Goal: Find specific page/section

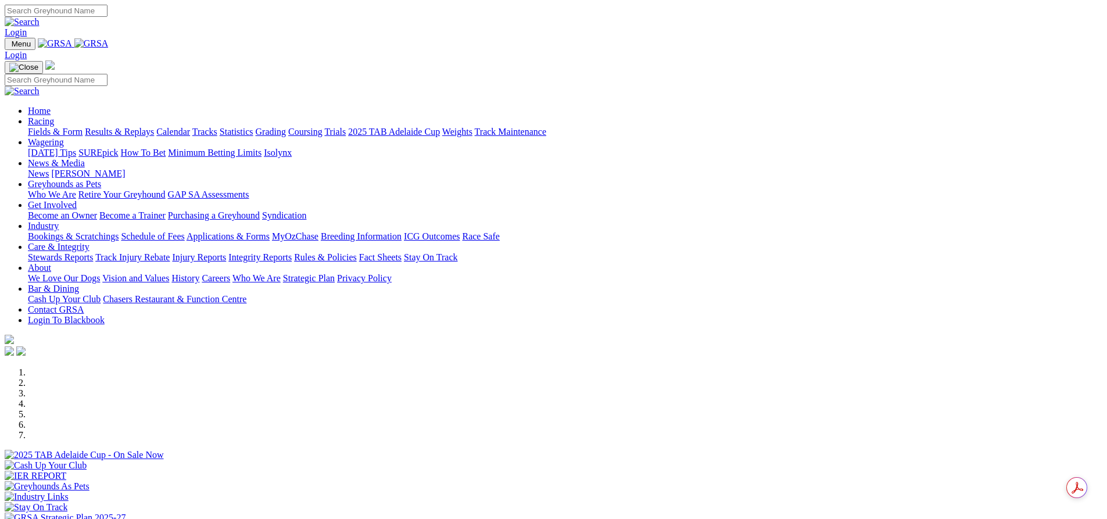
click at [82, 127] on link "Fields & Form" at bounding box center [55, 132] width 55 height 10
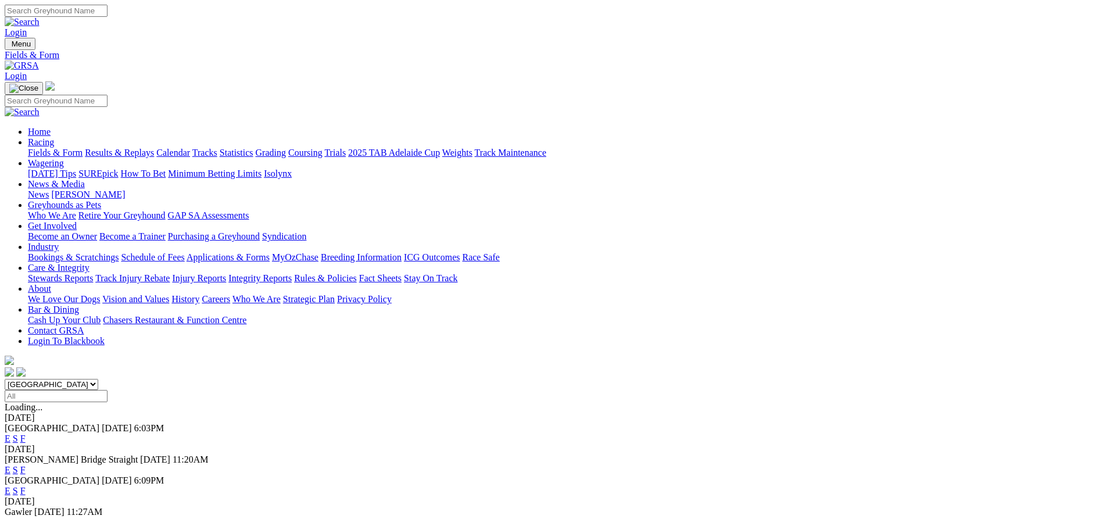
click at [26, 433] on link "F" at bounding box center [22, 438] width 5 height 10
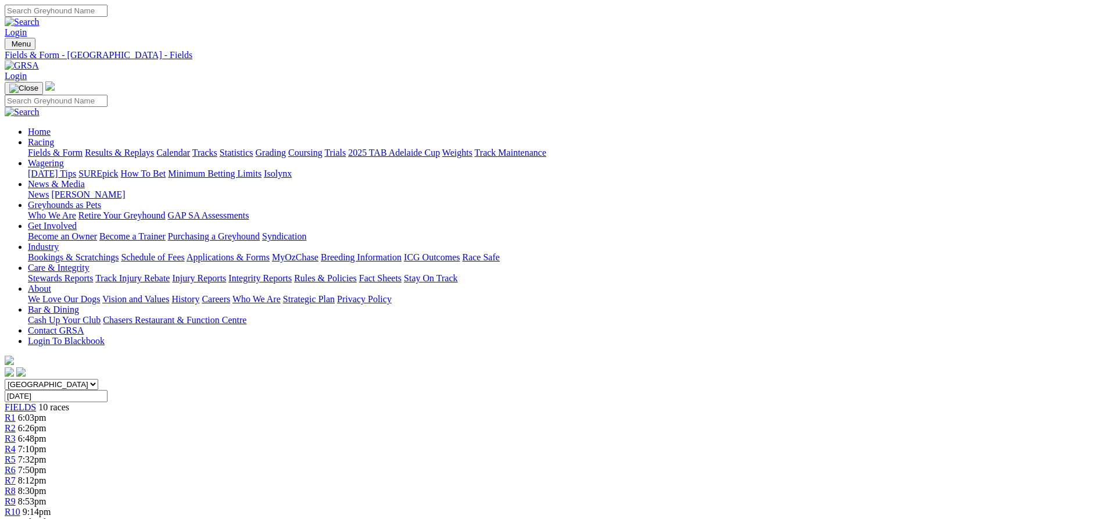
click at [119, 252] on link "Bookings & Scratchings" at bounding box center [73, 257] width 91 height 10
